Goal: Find specific page/section: Find specific page/section

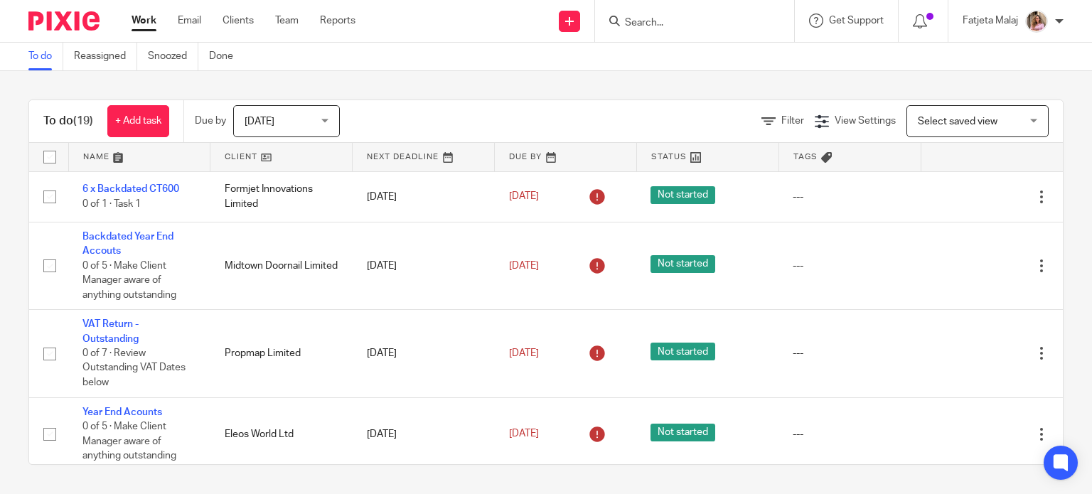
click at [709, 26] on input "Search" at bounding box center [688, 23] width 128 height 13
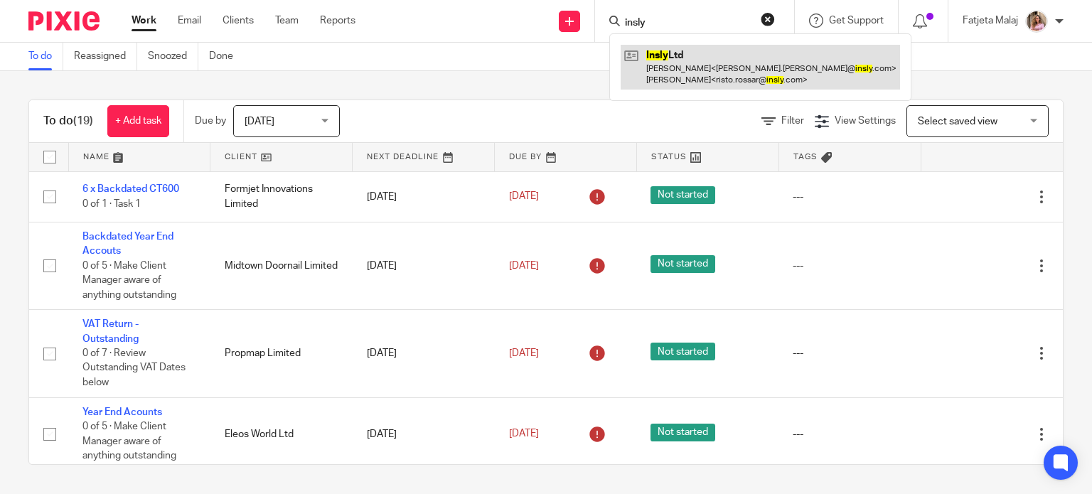
type input "insly"
click at [703, 68] on link at bounding box center [761, 67] width 280 height 44
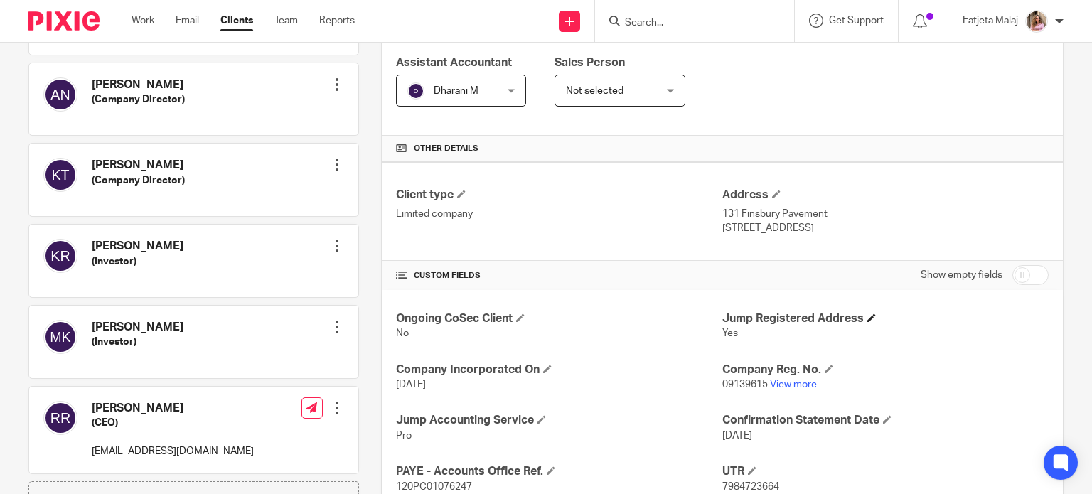
scroll to position [285, 0]
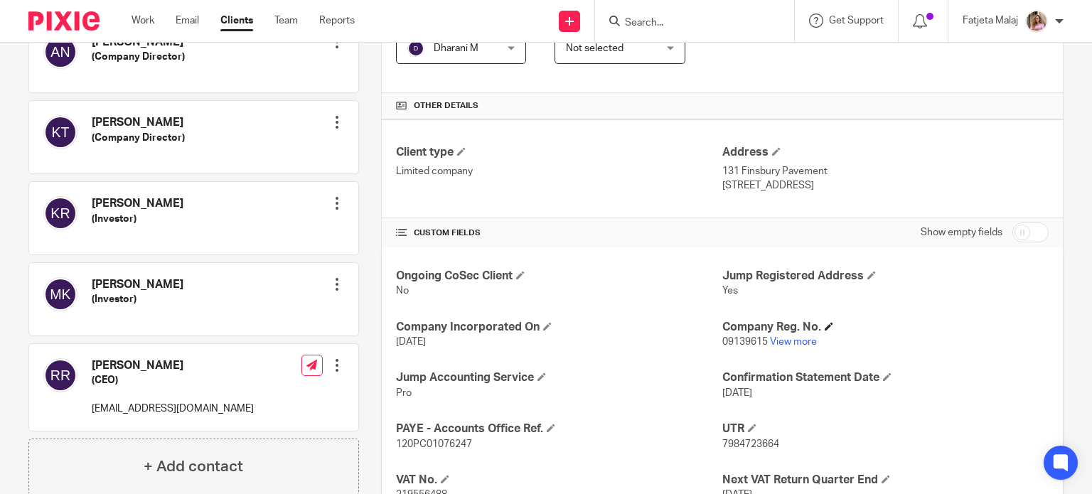
click at [797, 331] on h4 "Company Reg. No." at bounding box center [886, 327] width 326 height 15
click at [794, 342] on link "View more" at bounding box center [793, 342] width 47 height 10
